Goal: Information Seeking & Learning: Find specific fact

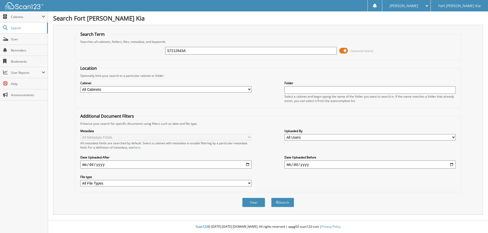
type input "S7212643A"
click at [271, 198] on button "Search" at bounding box center [282, 202] width 23 height 9
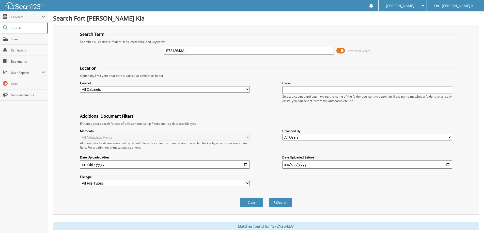
click at [339, 50] on span at bounding box center [340, 51] width 9 height 8
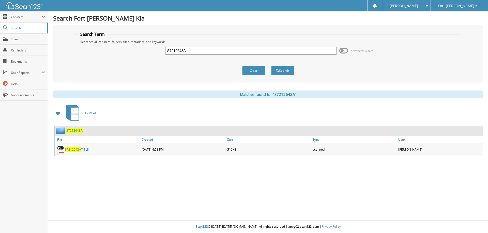
click at [207, 52] on input "S7212643A" at bounding box center [250, 51] width 171 height 8
type input "SG005657B"
click at [271, 66] on button "Search" at bounding box center [282, 70] width 23 height 9
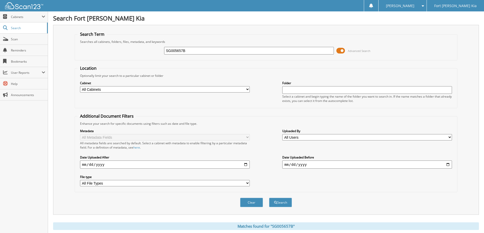
click at [339, 52] on span at bounding box center [340, 51] width 9 height 8
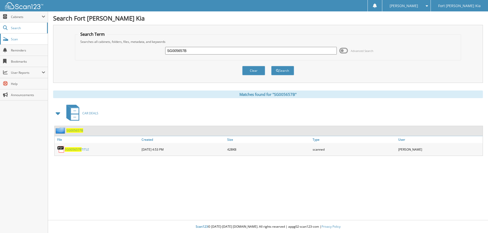
click at [22, 40] on span "Scan" at bounding box center [28, 39] width 34 height 4
